Goal: Obtain resource: Download file/media

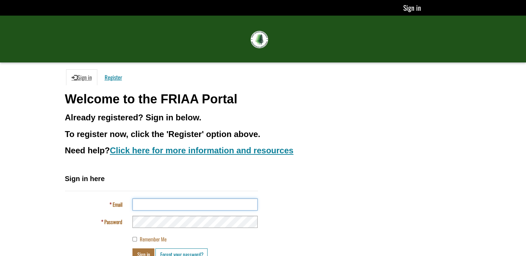
click at [182, 203] on input "Email" at bounding box center [194, 205] width 125 height 12
type input "**********"
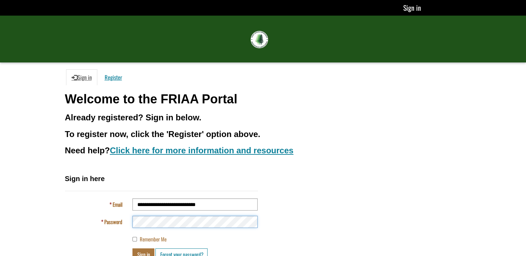
click at [132, 249] on button "Sign in" at bounding box center [143, 255] width 22 height 12
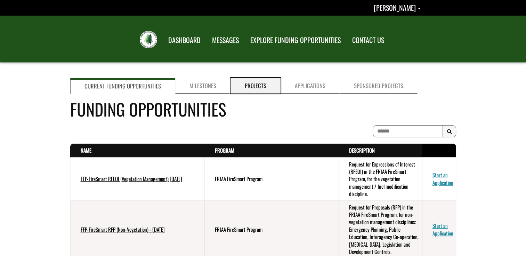
click at [230, 81] on link "Projects" at bounding box center [255, 86] width 50 height 16
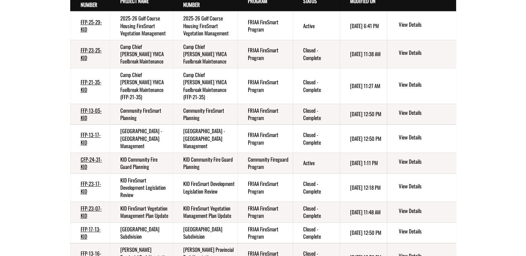
scroll to position [130, 0]
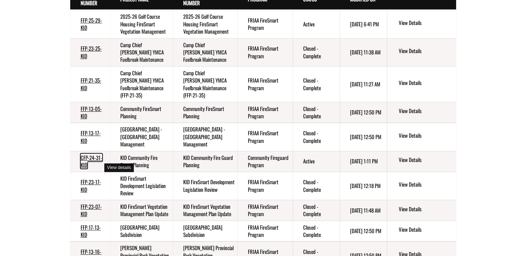
click at [92, 161] on link "CFP-24-31-KID" at bounding box center [92, 161] width 22 height 15
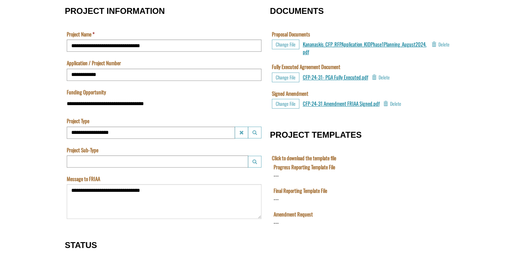
scroll to position [244, 0]
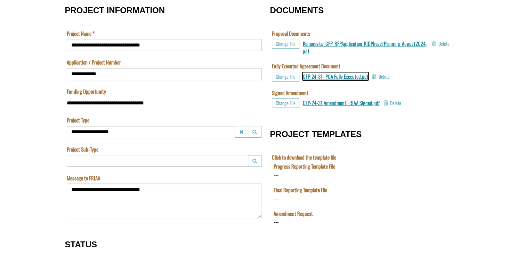
click at [317, 77] on span "CFP-24-31- PGA Fully Executed.pdf" at bounding box center [335, 77] width 65 height 8
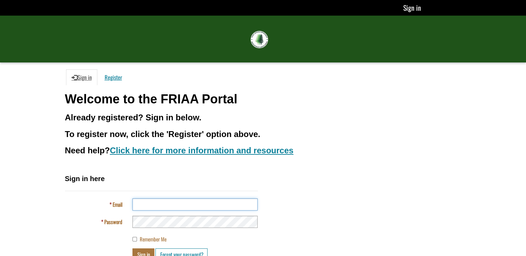
click at [166, 205] on input "Email" at bounding box center [194, 205] width 125 height 12
type input "**********"
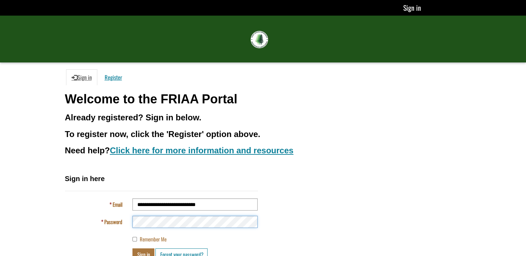
click at [132, 249] on button "Sign in" at bounding box center [143, 255] width 22 height 12
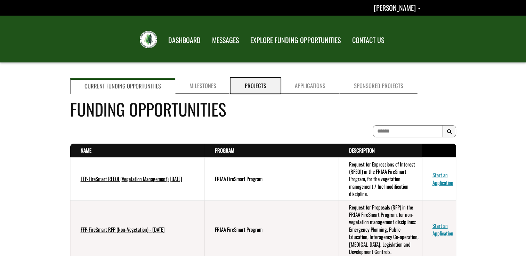
click at [255, 81] on link "Projects" at bounding box center [255, 86] width 50 height 16
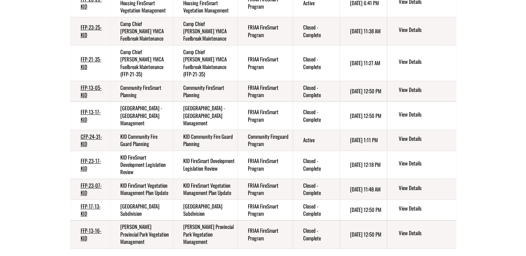
scroll to position [152, 0]
click at [95, 141] on link "CFP-24-31-KID" at bounding box center [92, 140] width 22 height 15
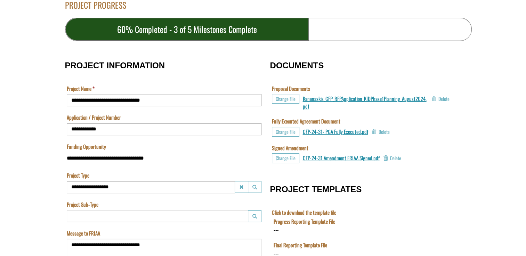
scroll to position [189, 0]
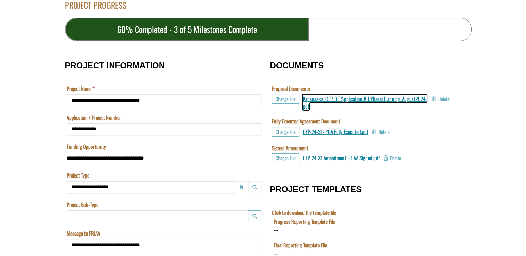
click at [312, 99] on span "Kananaskis_CFP_RFPApplication_KIDPhase1Planning_August2024.pdf" at bounding box center [365, 102] width 124 height 15
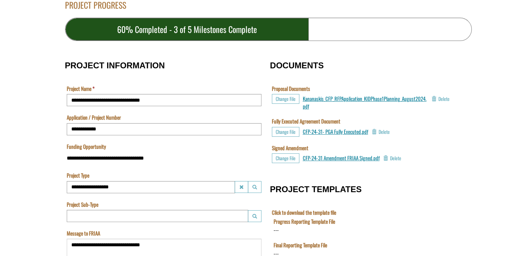
click at [356, 132] on span "CFP-24-31- PGA Fully Executed.pdf" at bounding box center [335, 132] width 65 height 8
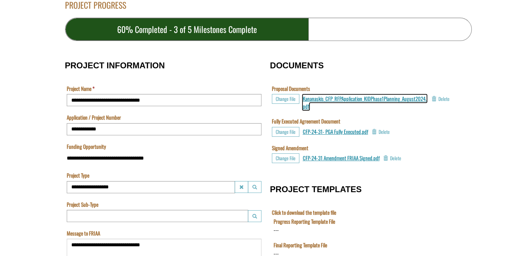
click at [339, 100] on span "Kananaskis_CFP_RFPApplication_KIDPhase1Planning_August2024.pdf" at bounding box center [365, 102] width 124 height 15
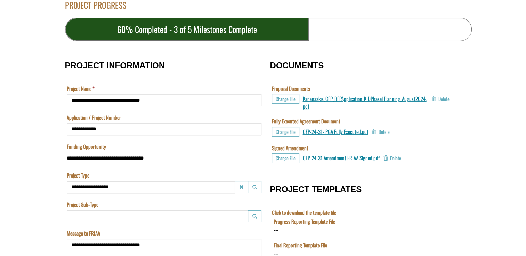
click at [325, 162] on div "CFP-24-31 Amendment FRIAA Signed.pdf No file selected" at bounding box center [341, 159] width 77 height 10
click at [330, 159] on span "CFP-24-31 Amendment FRIAA Signed.pdf" at bounding box center [341, 158] width 77 height 8
